Goal: Find specific page/section: Find specific page/section

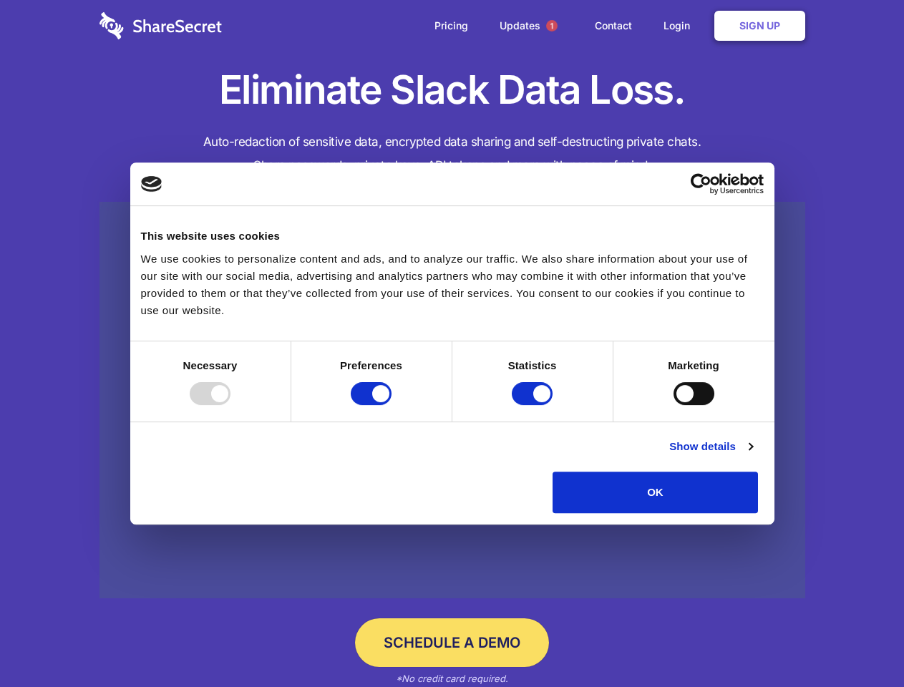
click at [231, 405] on div at bounding box center [210, 393] width 41 height 23
click at [392, 405] on input "Preferences" at bounding box center [371, 393] width 41 height 23
checkbox input "false"
click at [534, 405] on input "Statistics" at bounding box center [532, 393] width 41 height 23
checkbox input "false"
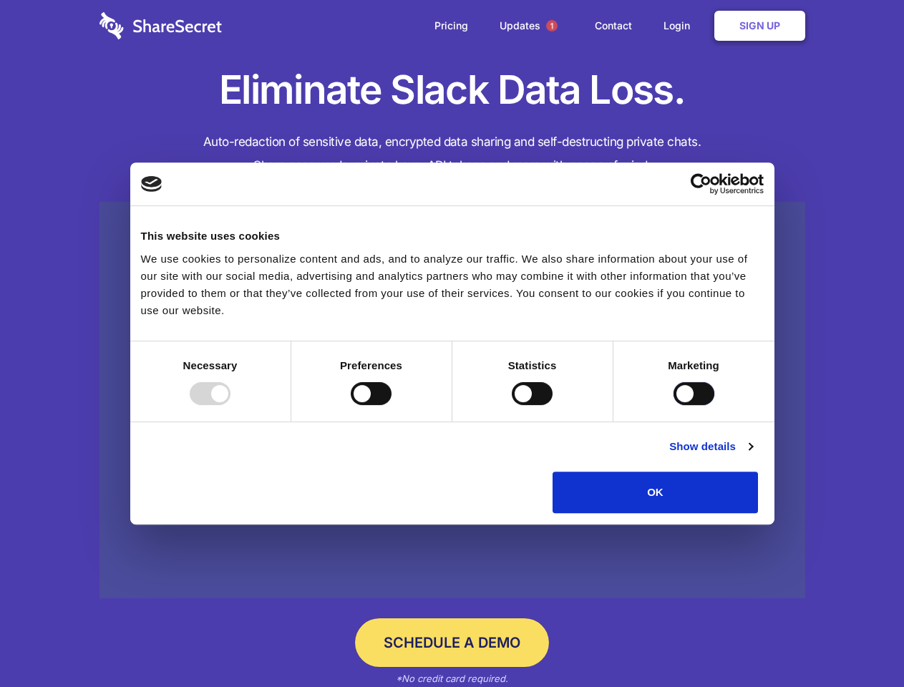
click at [674, 405] on input "Marketing" at bounding box center [694, 393] width 41 height 23
checkbox input "true"
click at [753, 455] on link "Show details" at bounding box center [711, 446] width 83 height 17
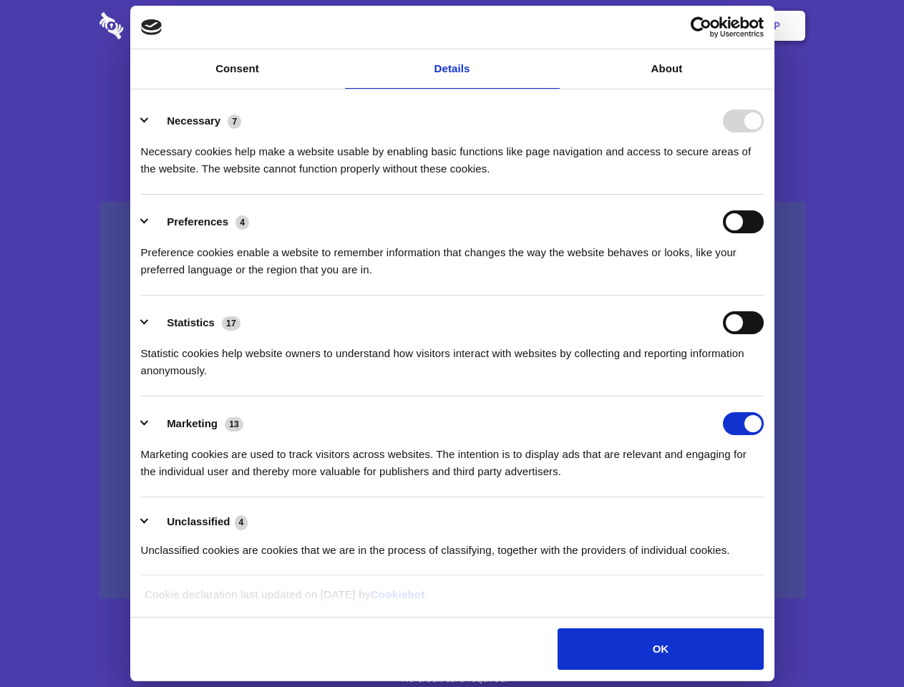
click at [764, 195] on li "Necessary 7 Necessary cookies help make a website usable by enabling basic func…" at bounding box center [452, 144] width 623 height 101
click at [551, 26] on span "1" at bounding box center [551, 25] width 11 height 11
